Goal: Learn about a topic

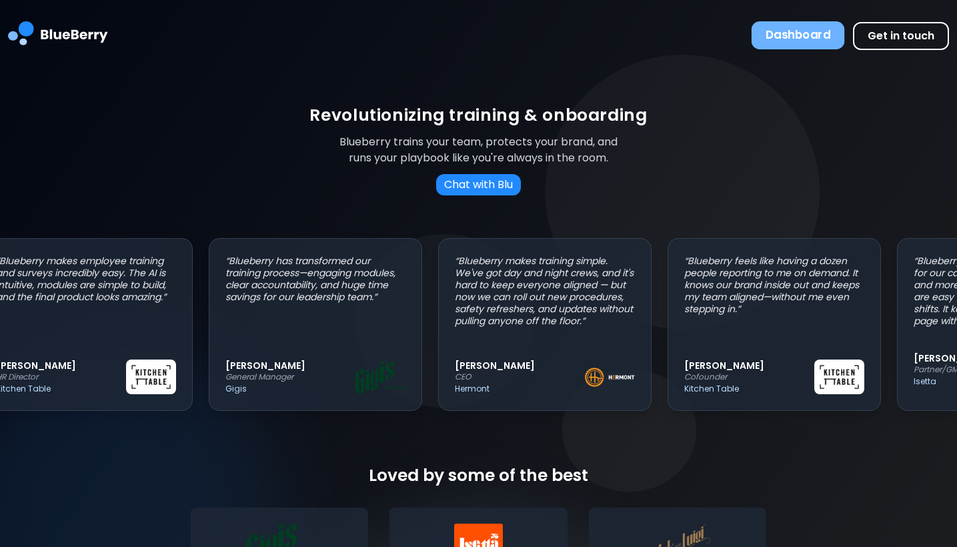
scroll to position [0, 33]
click at [795, 39] on button "Dashboard" at bounding box center [797, 35] width 93 height 28
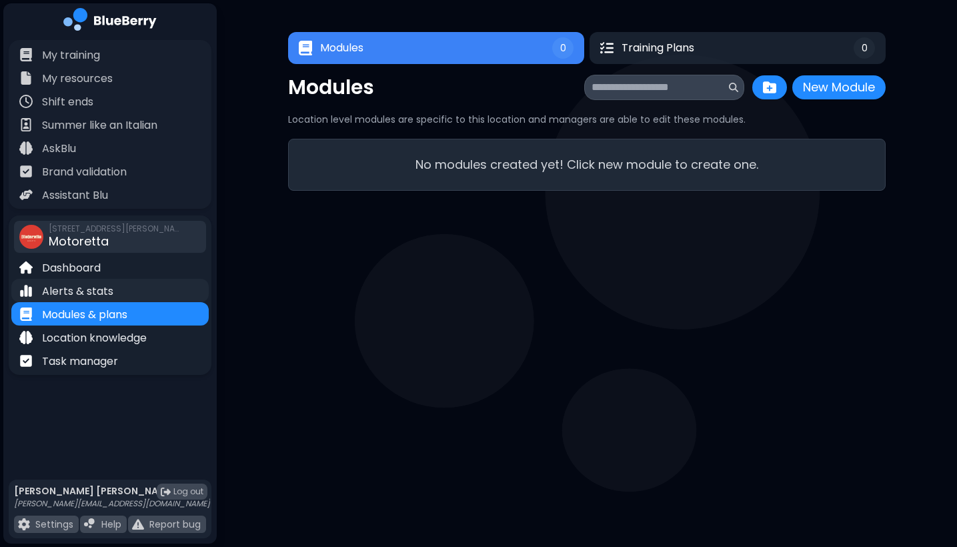
click at [89, 286] on p "Alerts & stats" at bounding box center [77, 291] width 71 height 16
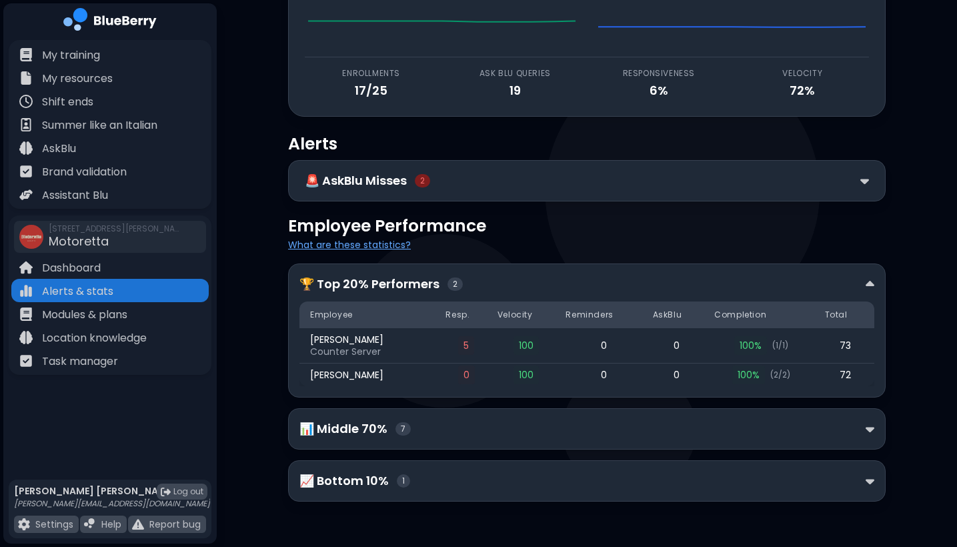
scroll to position [115, 0]
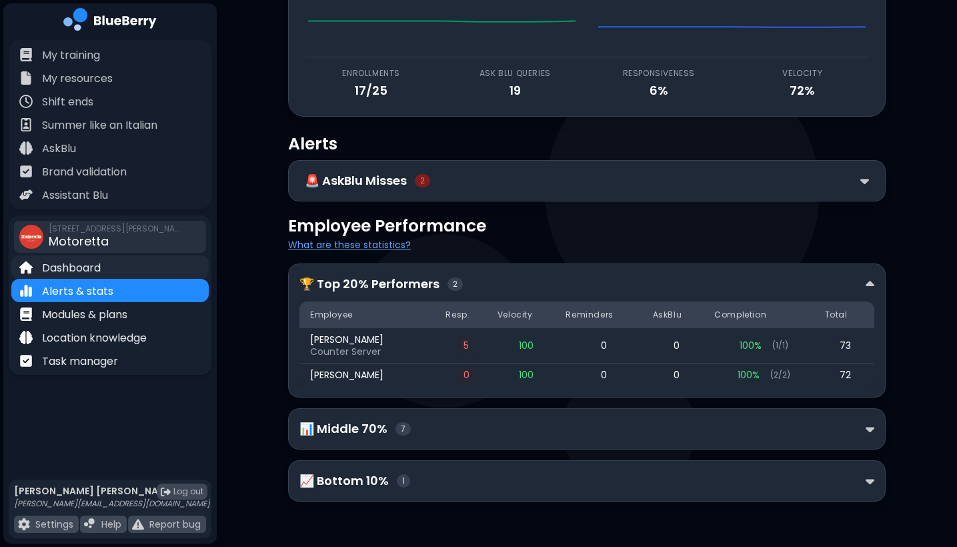
click at [126, 267] on div "Dashboard" at bounding box center [109, 266] width 197 height 23
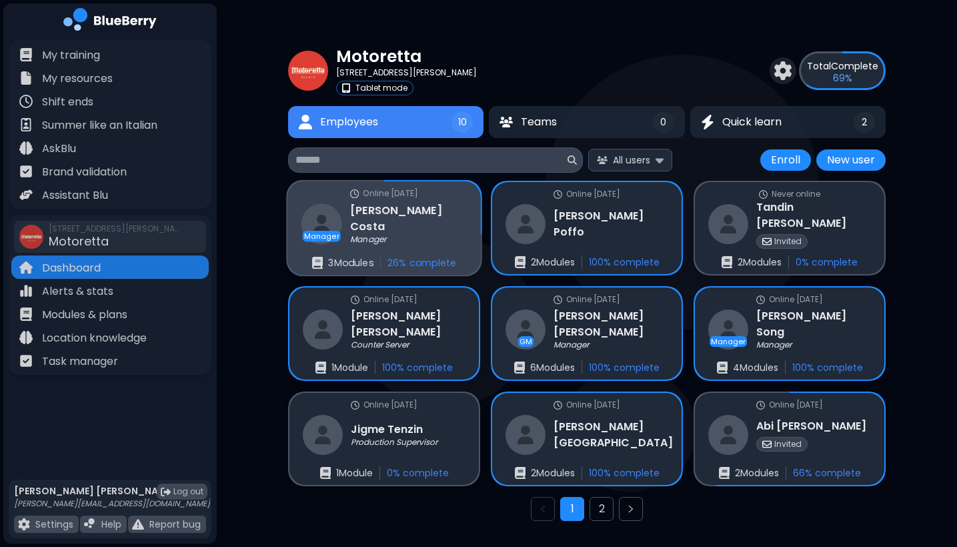
click at [399, 243] on div "Manager [PERSON_NAME] Manager" at bounding box center [384, 223] width 166 height 43
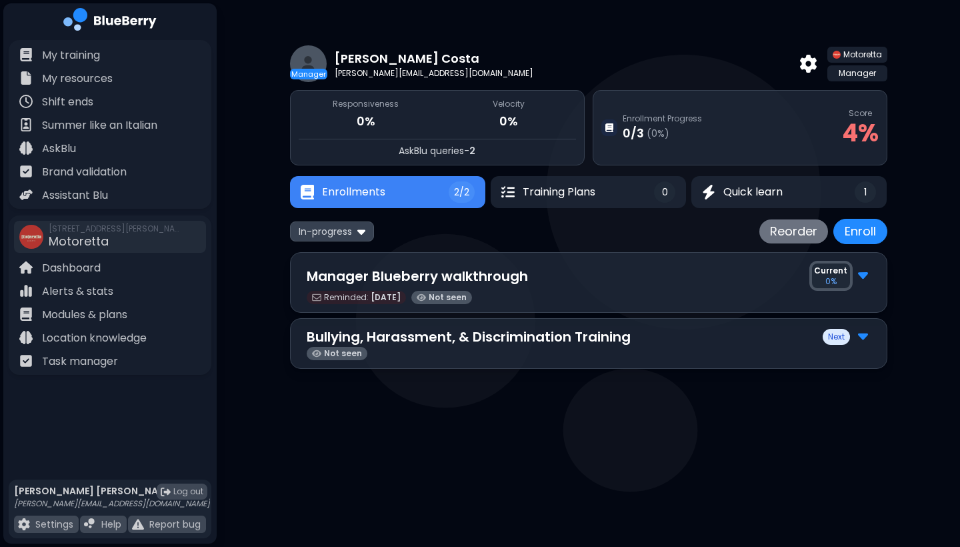
click at [860, 279] on img at bounding box center [863, 273] width 10 height 17
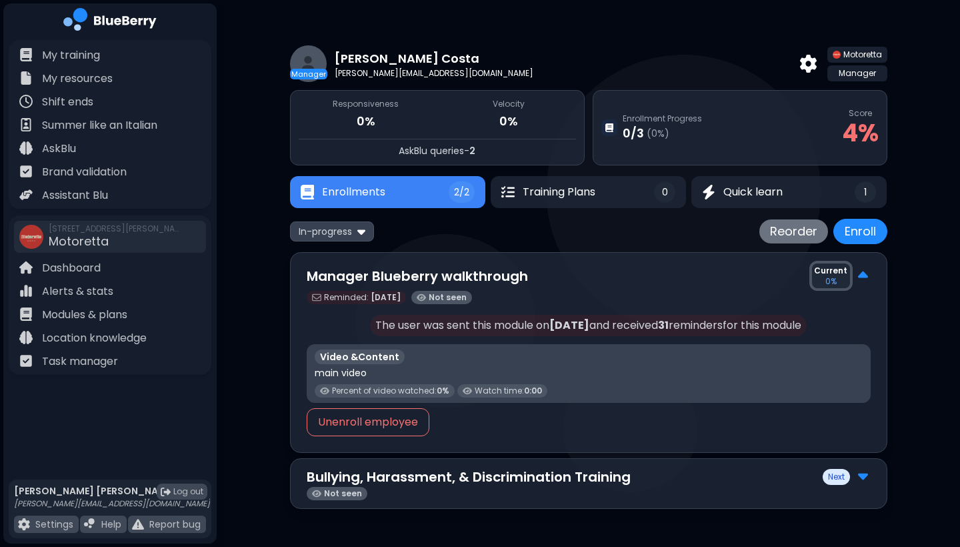
click at [860, 279] on img at bounding box center [863, 275] width 10 height 17
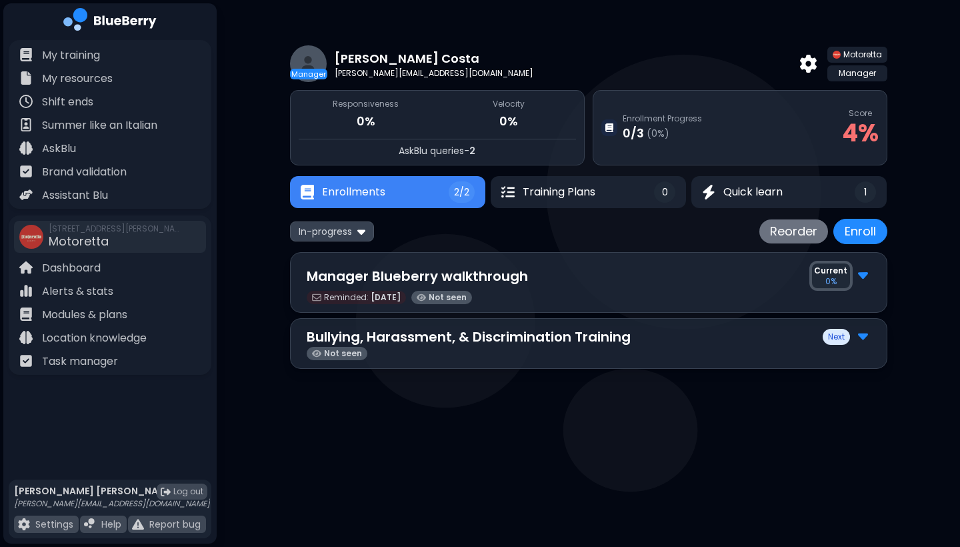
click at [860, 279] on img at bounding box center [863, 273] width 10 height 17
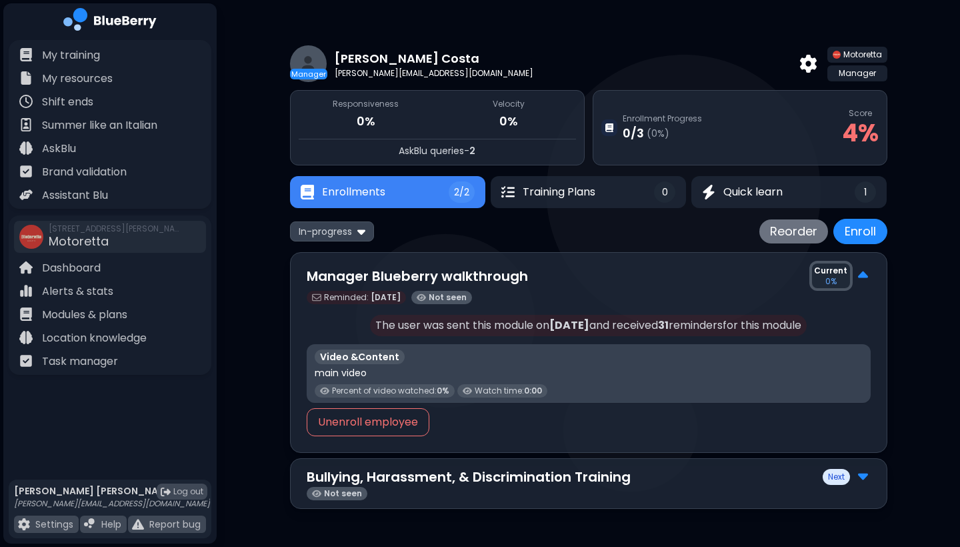
click at [860, 279] on img at bounding box center [863, 275] width 10 height 17
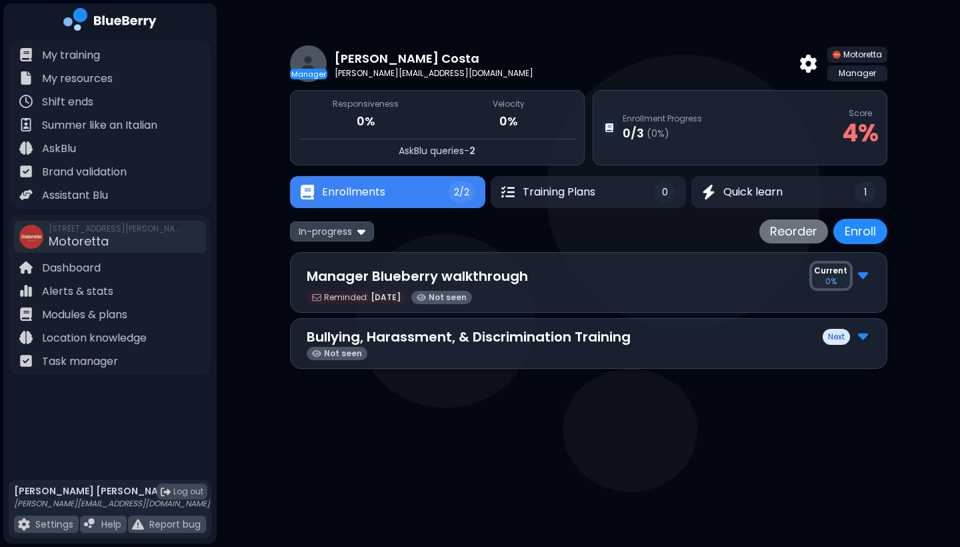
click at [869, 340] on div "Next" at bounding box center [847, 336] width 48 height 17
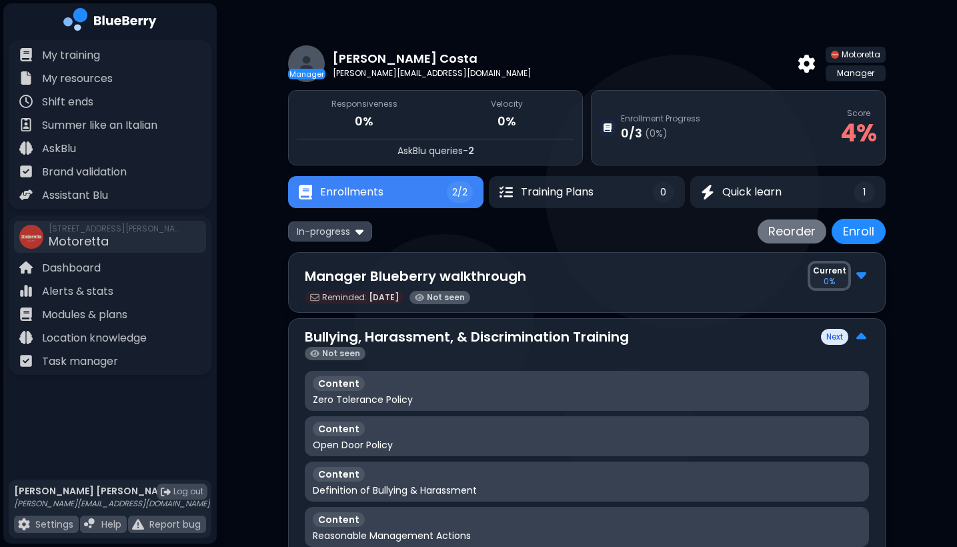
click at [859, 339] on img at bounding box center [861, 336] width 10 height 17
